Goal: Find contact information: Find contact information

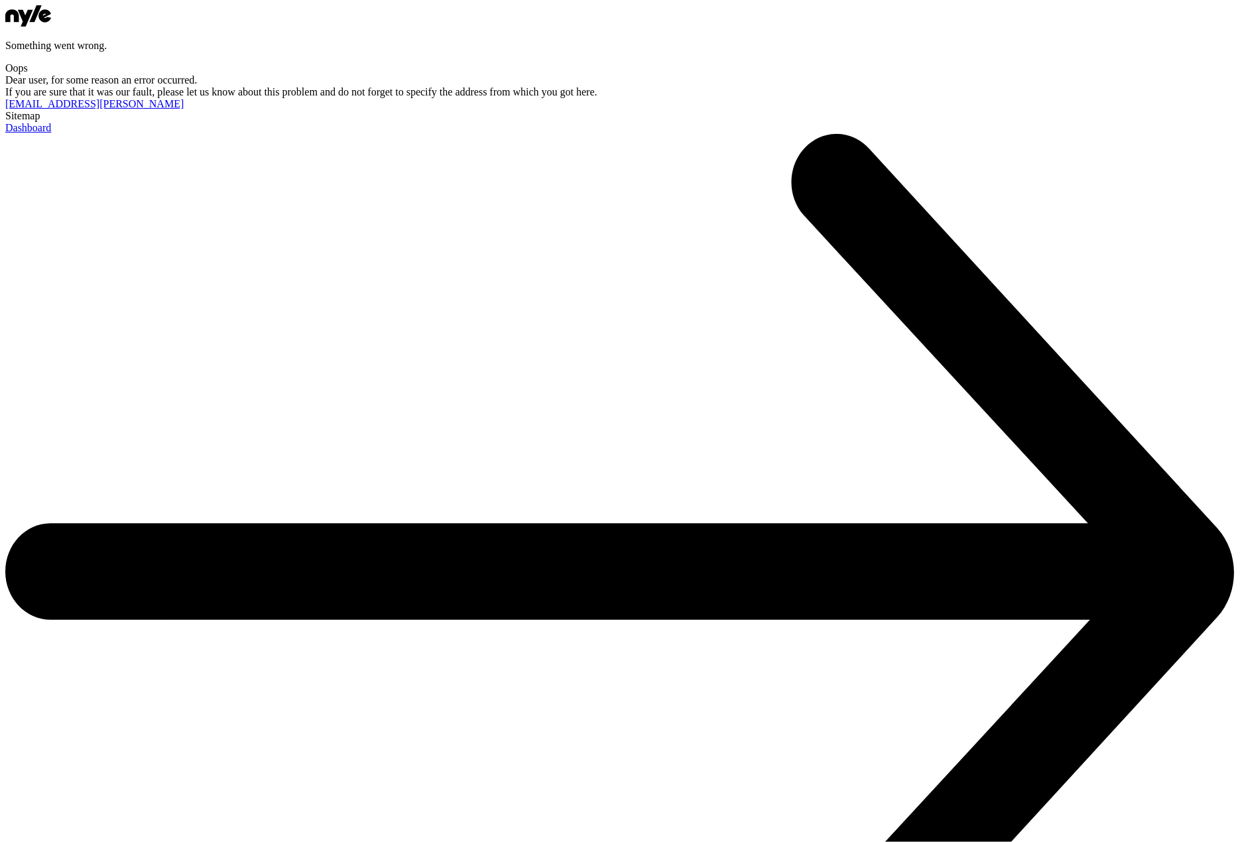
click at [33, 20] on icon at bounding box center [25, 18] width 15 height 17
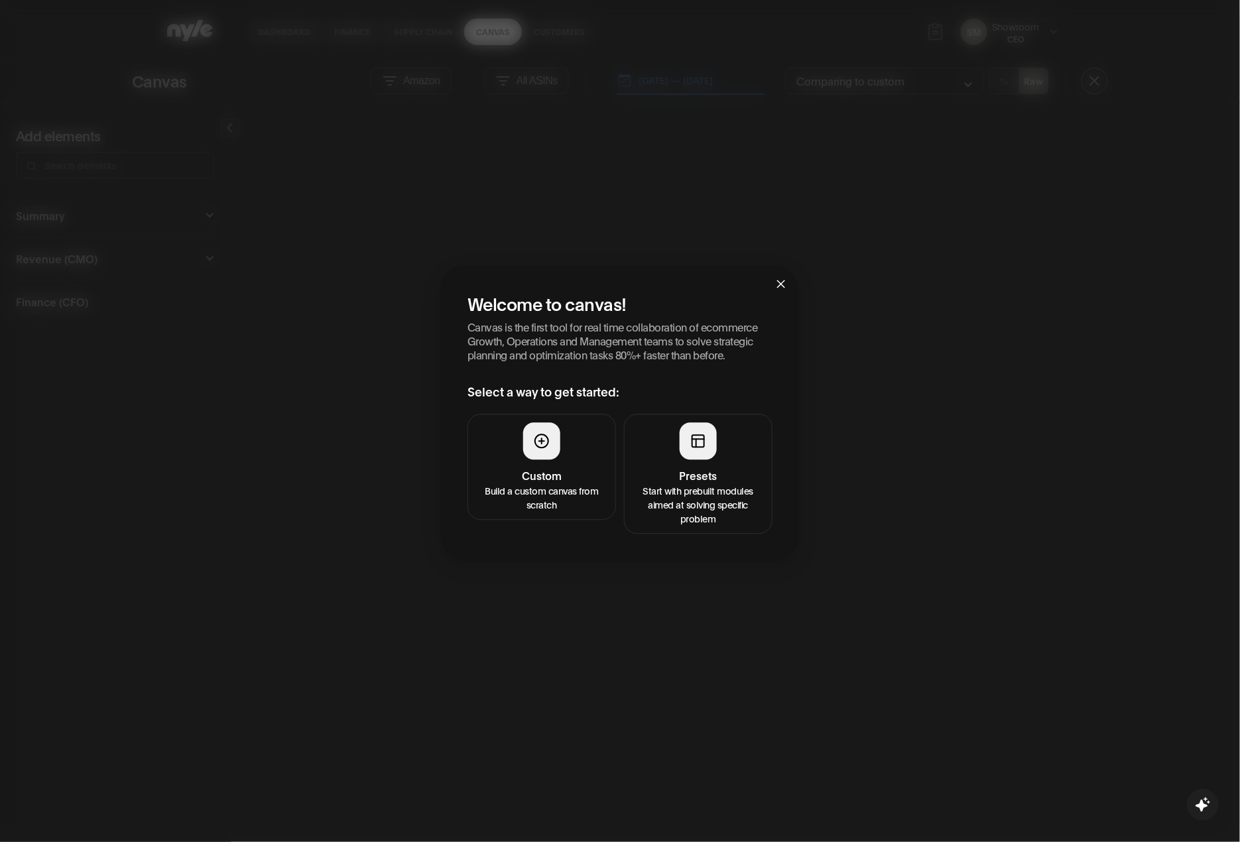
click at [785, 289] on icon "close" at bounding box center [781, 284] width 11 height 11
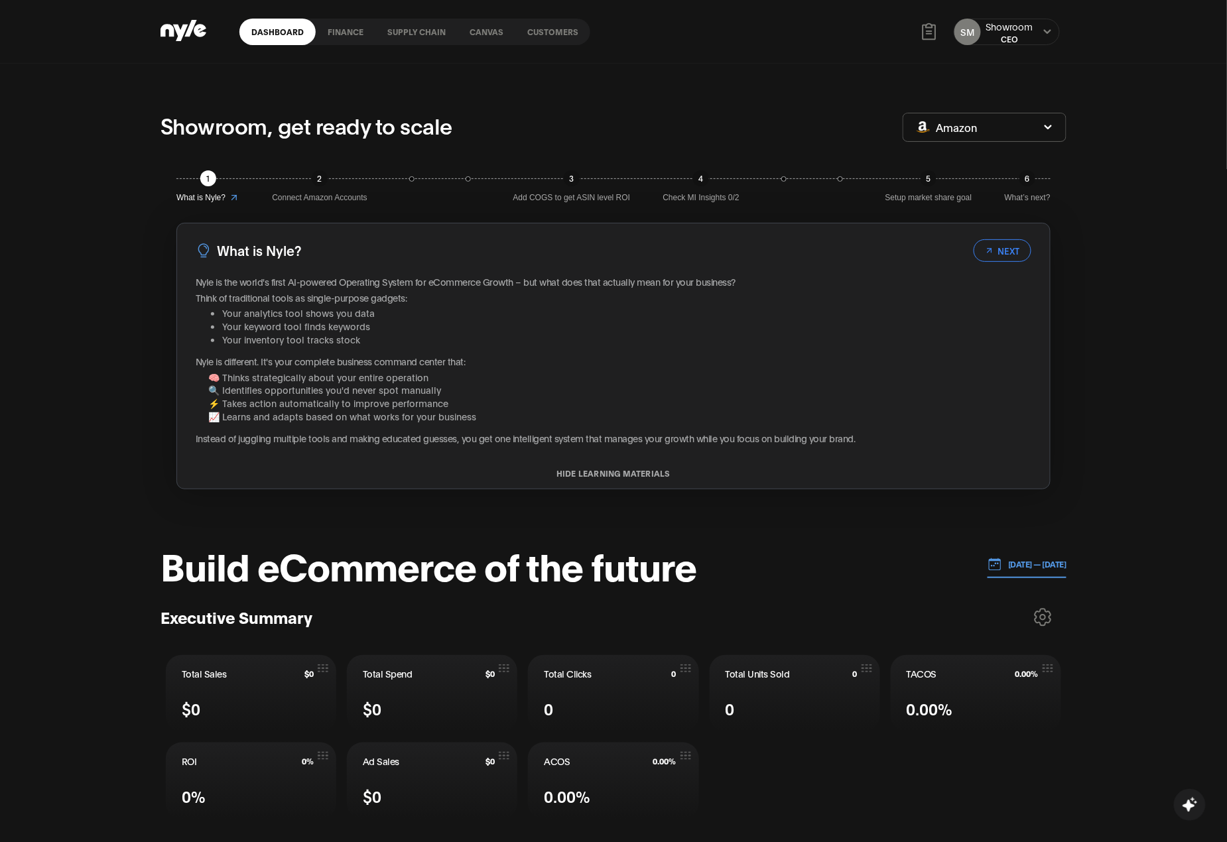
click at [552, 30] on link "Customers" at bounding box center [552, 32] width 75 height 27
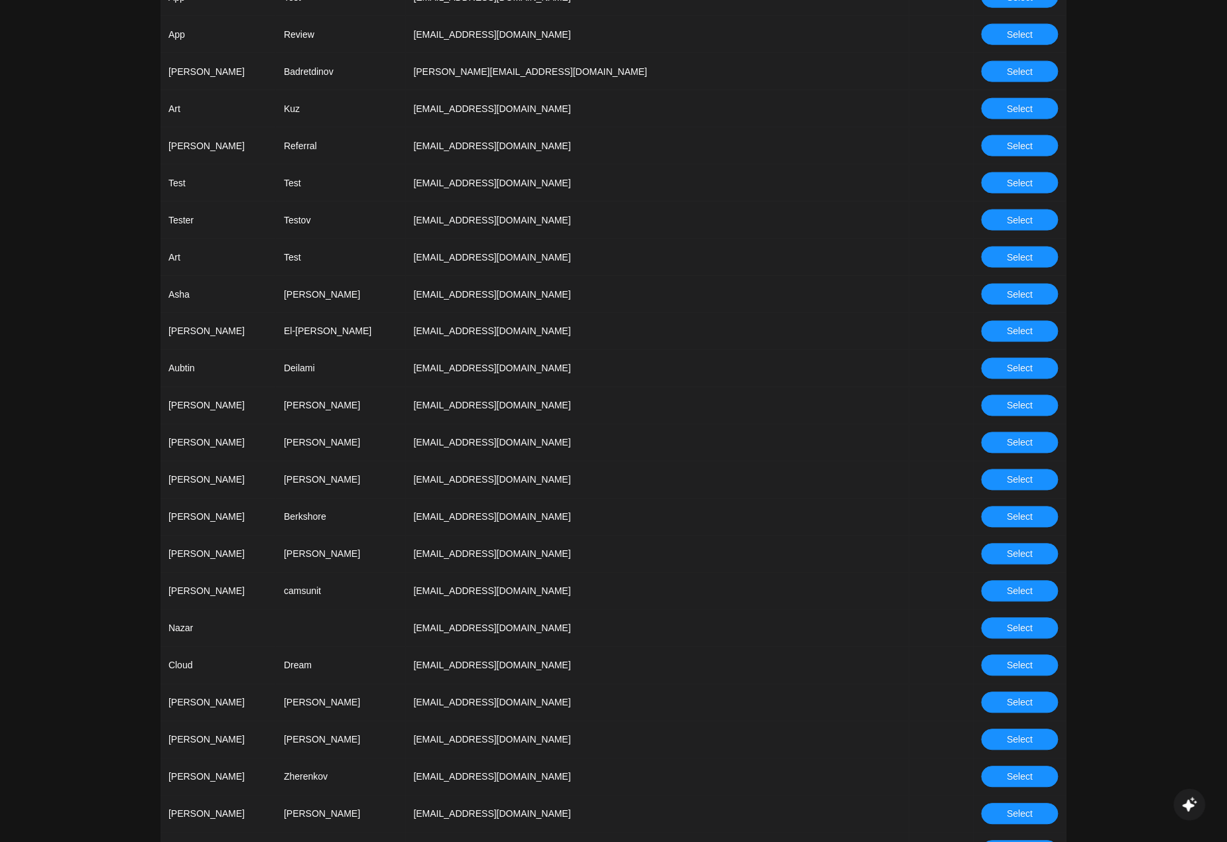
scroll to position [796, 0]
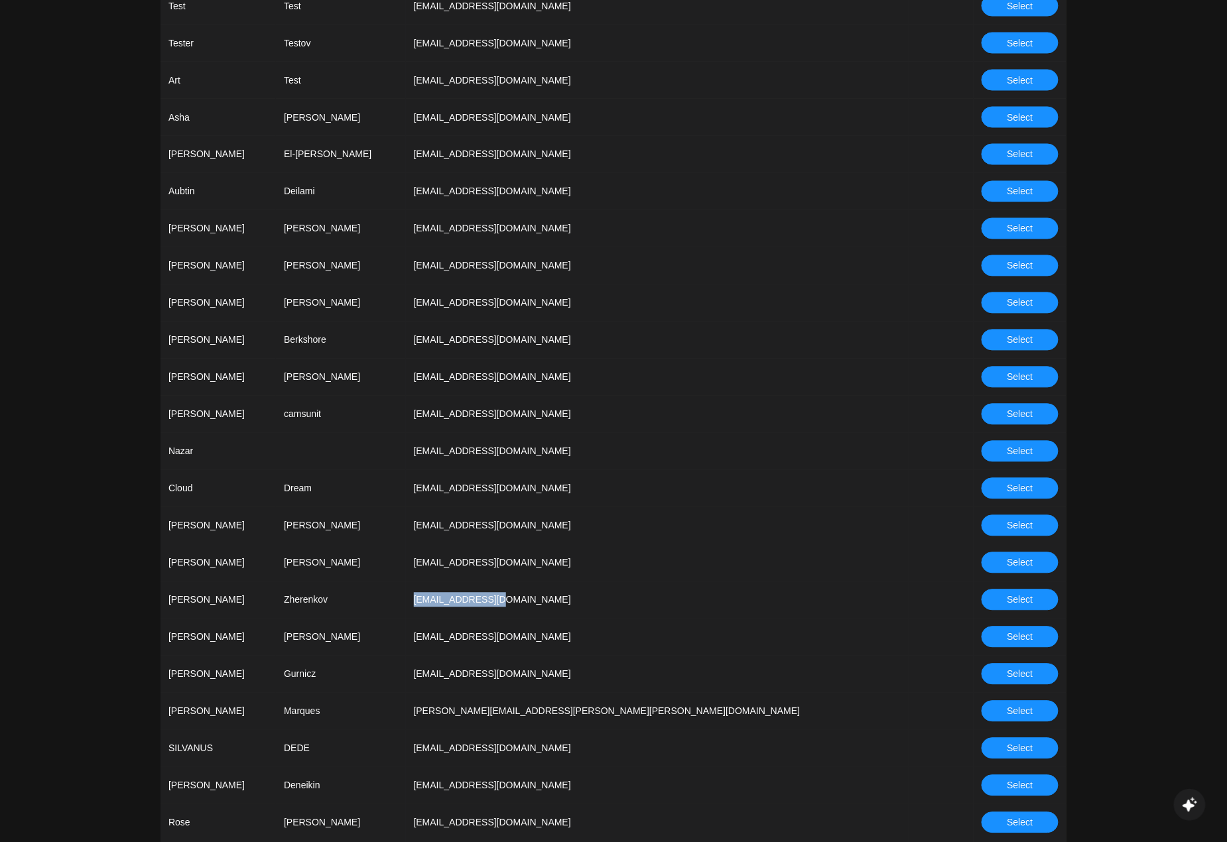
drag, startPoint x: 581, startPoint y: 598, endPoint x: 509, endPoint y: 594, distance: 71.7
click at [509, 594] on td "[EMAIL_ADDRESS][DOMAIN_NAME]" at bounding box center [657, 600] width 503 height 37
copy td "[EMAIL_ADDRESS][DOMAIN_NAME]"
